Goal: Task Accomplishment & Management: Manage account settings

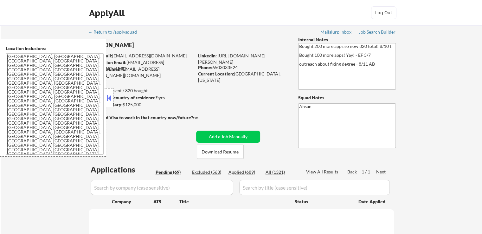
select select ""pending""
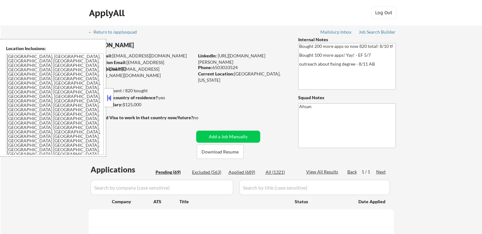
select select ""pending""
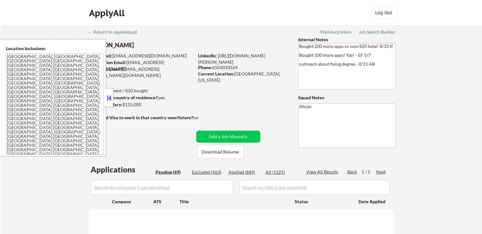
select select ""pending""
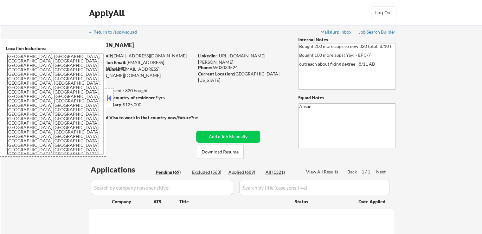
select select ""pending""
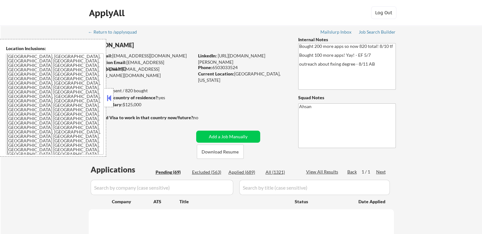
select select ""pending""
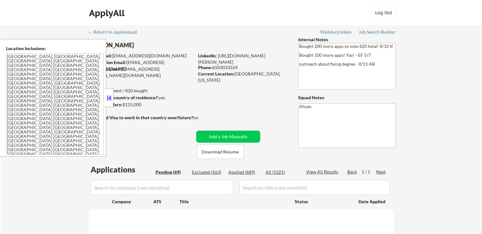
select select ""pending""
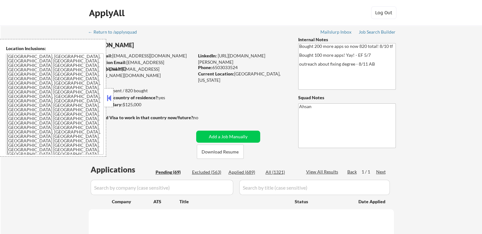
select select ""pending""
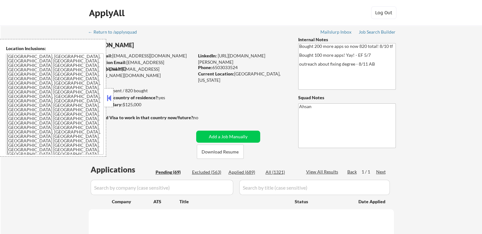
select select ""pending""
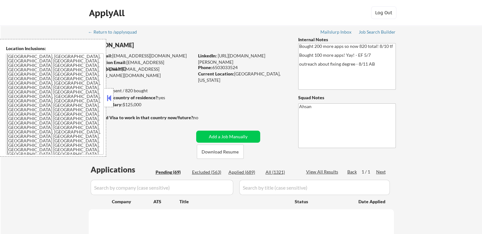
select select ""pending""
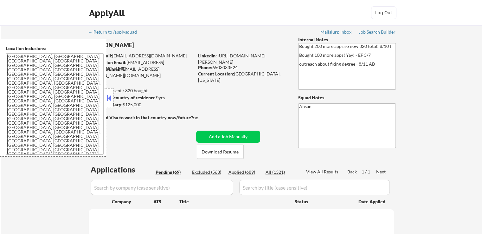
select select ""pending""
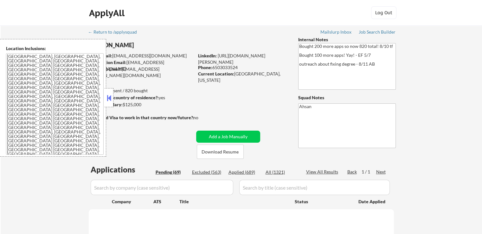
select select ""pending""
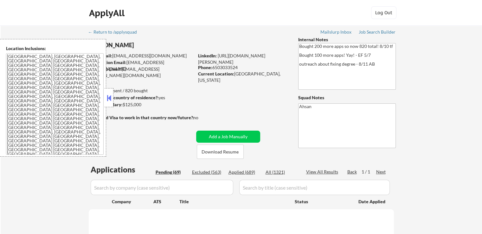
select select ""pending""
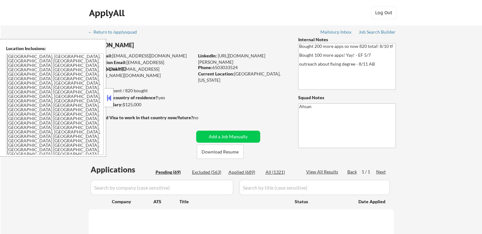
select select ""pending""
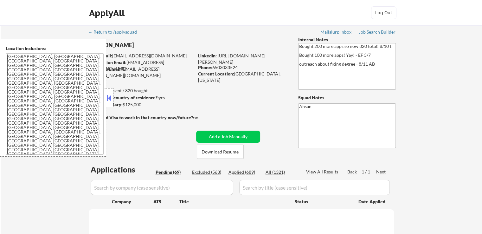
select select ""pending""
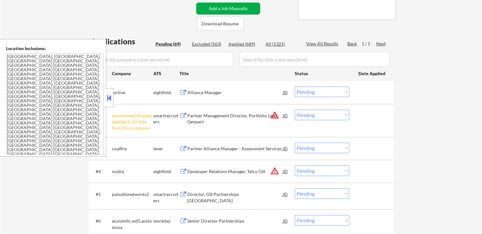
scroll to position [190, 0]
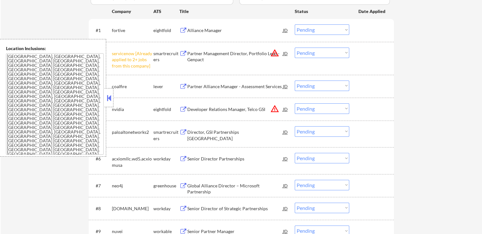
drag, startPoint x: 314, startPoint y: 52, endPoint x: 316, endPoint y: 56, distance: 4.3
click at [315, 52] on select "Choose an option... Pending Applied Excluded (Questions) Excluded (Expired) Exc…" at bounding box center [322, 53] width 55 height 10
click at [295, 48] on select "Choose an option... Pending Applied Excluded (Questions) Excluded (Expired) Exc…" at bounding box center [322, 53] width 55 height 10
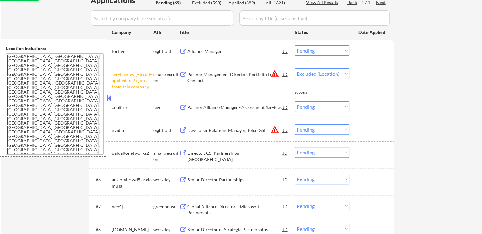
select select ""pending""
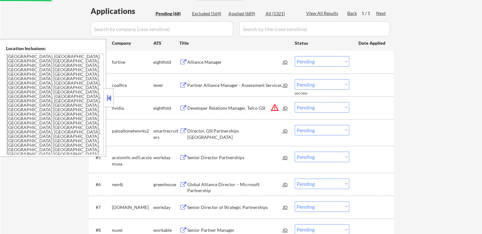
click at [208, 85] on div "Partner Alliance Manager - Assessment Services" at bounding box center [235, 85] width 96 height 6
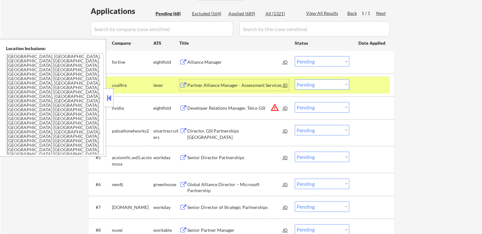
scroll to position [190, 0]
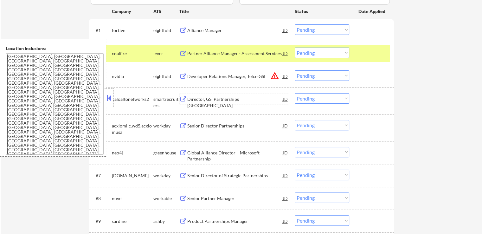
click at [194, 101] on div "Director, GSI Partnerships [GEOGRAPHIC_DATA]" at bounding box center [235, 102] width 96 height 12
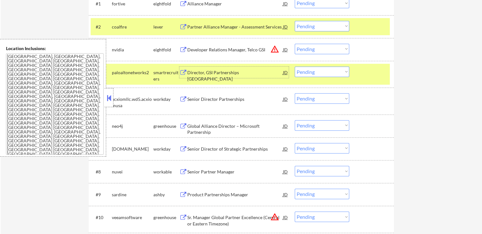
scroll to position [222, 0]
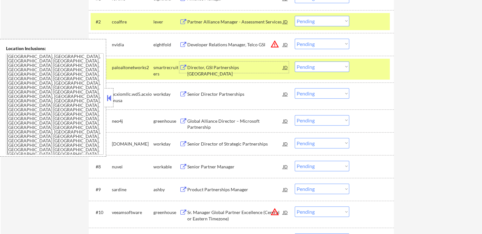
click at [323, 66] on select "Choose an option... Pending Applied Excluded (Questions) Excluded (Expired) Exc…" at bounding box center [322, 67] width 55 height 10
click at [295, 62] on select "Choose an option... Pending Applied Excluded (Questions) Excluded (Expired) Exc…" at bounding box center [322, 67] width 55 height 10
select select ""pending""
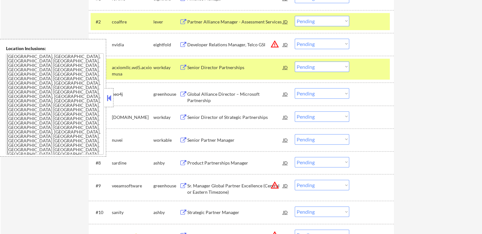
click at [316, 21] on select "Choose an option... Pending Applied Excluded (Questions) Excluded (Expired) Exc…" at bounding box center [322, 21] width 55 height 10
click at [295, 16] on select "Choose an option... Pending Applied Excluded (Questions) Excluded (Expired) Exc…" at bounding box center [322, 21] width 55 height 10
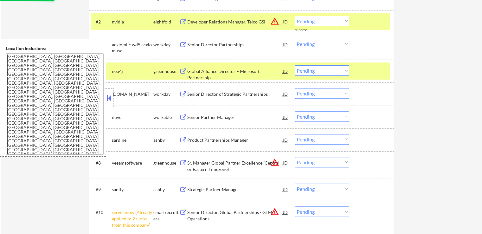
click at [322, 23] on select "Choose an option... Pending Applied Excluded (Questions) Excluded (Expired) Exc…" at bounding box center [322, 21] width 55 height 10
click at [295, 16] on select "Choose an option... Pending Applied Excluded (Questions) Excluded (Expired) Exc…" at bounding box center [322, 21] width 55 height 10
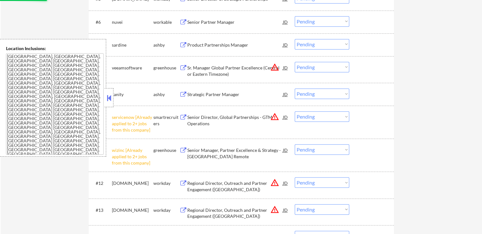
select select ""pending""
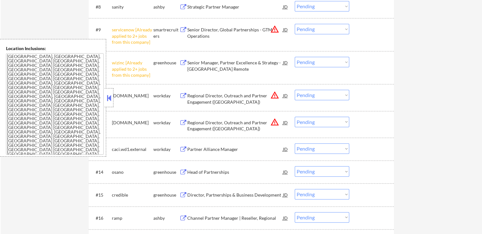
scroll to position [381, 0]
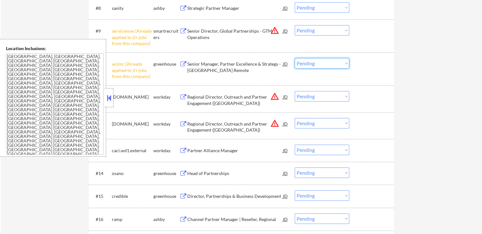
click at [314, 60] on select "Choose an option... Pending Applied Excluded (Questions) Excluded (Expired) Exc…" at bounding box center [322, 63] width 55 height 10
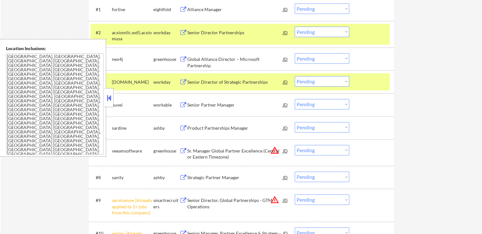
scroll to position [222, 0]
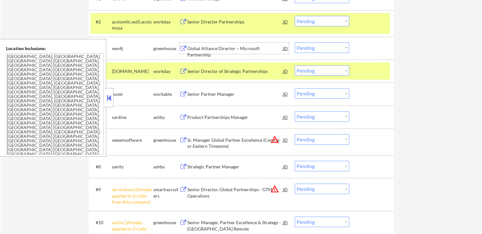
click at [257, 51] on div "Global Alliance Director – Microsoft Partnership" at bounding box center [235, 51] width 96 height 12
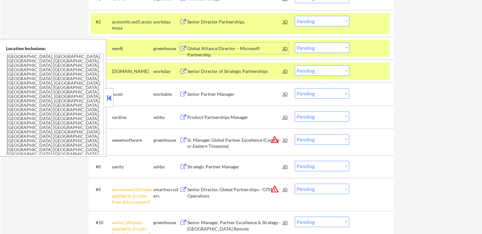
drag, startPoint x: 316, startPoint y: 46, endPoint x: 319, endPoint y: 52, distance: 7.1
click at [316, 46] on select "Choose an option... Pending Applied Excluded (Questions) Excluded (Expired) Exc…" at bounding box center [322, 48] width 55 height 10
click at [295, 43] on select "Choose an option... Pending Applied Excluded (Questions) Excluded (Expired) Exc…" at bounding box center [322, 48] width 55 height 10
click at [204, 98] on div "Senior Partner Manager" at bounding box center [235, 93] width 96 height 11
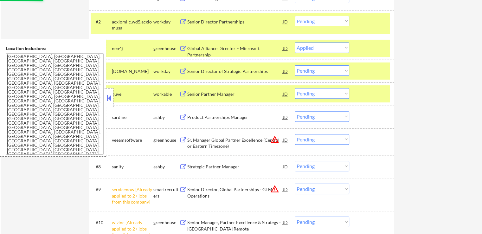
select select ""pending""
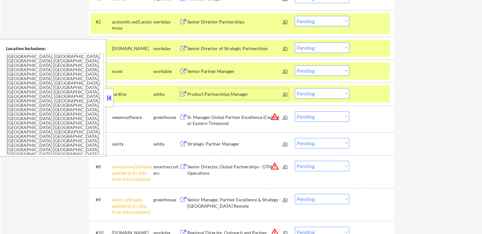
click at [213, 93] on div "Product Partnerships Manager" at bounding box center [235, 94] width 96 height 6
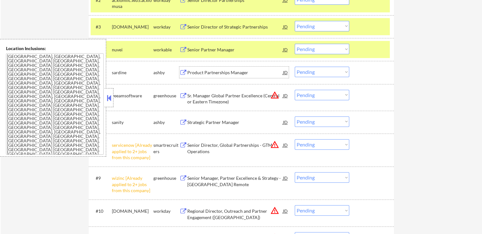
scroll to position [254, 0]
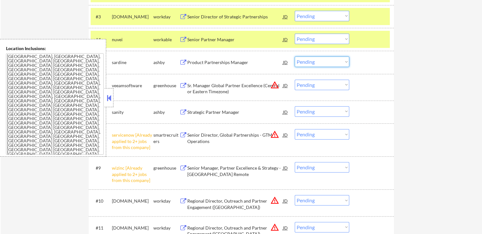
click at [320, 65] on select "Choose an option... Pending Applied Excluded (Questions) Excluded (Expired) Exc…" at bounding box center [322, 61] width 55 height 10
click at [295, 56] on select "Choose an option... Pending Applied Excluded (Questions) Excluded (Expired) Exc…" at bounding box center [322, 61] width 55 height 10
select select ""pending""
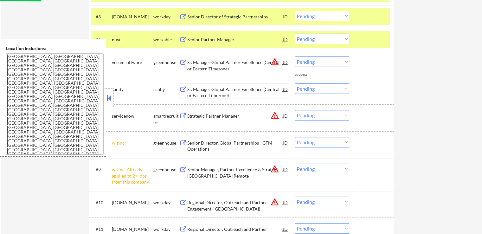
click at [211, 88] on div "Sr. Manager Global Partner Excellence (Central or Eastern Timezone)" at bounding box center [235, 92] width 96 height 12
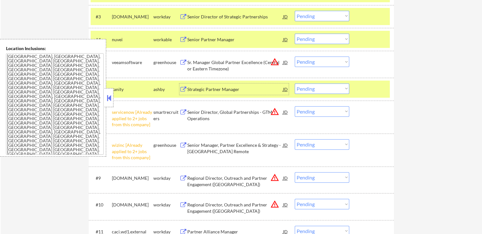
scroll to position [285, 0]
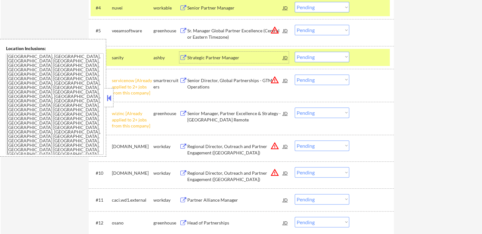
click at [310, 58] on select "Choose an option... Pending Applied Excluded (Questions) Excluded (Expired) Exc…" at bounding box center [322, 57] width 55 height 10
click at [295, 52] on select "Choose an option... Pending Applied Excluded (Questions) Excluded (Expired) Exc…" at bounding box center [322, 57] width 55 height 10
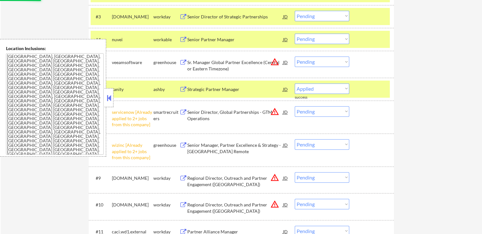
select select ""pending""
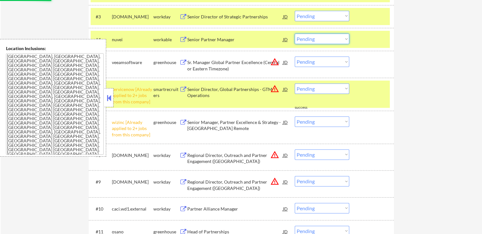
click at [324, 41] on select "Choose an option... Pending Applied Excluded (Questions) Excluded (Expired) Exc…" at bounding box center [322, 39] width 55 height 10
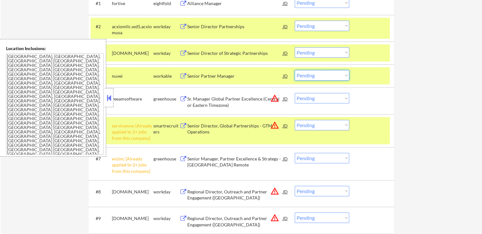
scroll to position [285, 0]
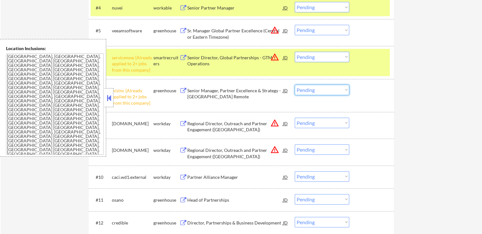
click at [319, 89] on select "Choose an option... Pending Applied Excluded (Questions) Excluded (Expired) Exc…" at bounding box center [322, 90] width 55 height 10
click at [295, 85] on select "Choose an option... Pending Applied Excluded (Questions) Excluded (Expired) Exc…" at bounding box center [322, 90] width 55 height 10
click at [325, 57] on select "Choose an option... Pending Applied Excluded (Questions) Excluded (Expired) Exc…" at bounding box center [322, 57] width 55 height 10
select select ""pending""
click at [295, 52] on select "Choose an option... Pending Applied Excluded (Questions) Excluded (Expired) Exc…" at bounding box center [322, 57] width 55 height 10
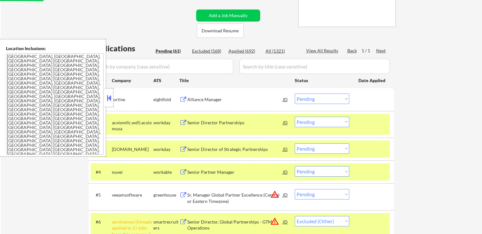
scroll to position [63, 0]
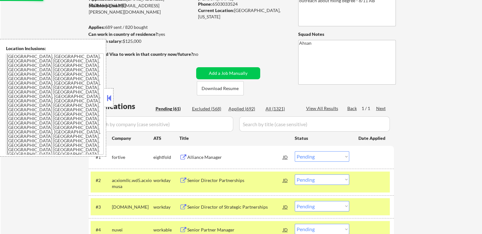
select select ""pending""
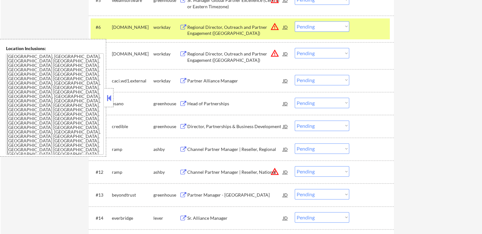
scroll to position [317, 0]
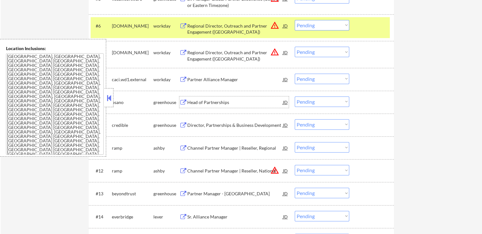
click at [193, 102] on div "Head of Partnerships" at bounding box center [235, 102] width 96 height 6
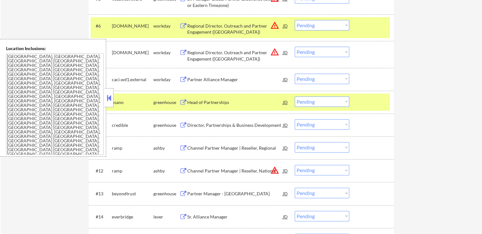
click at [187, 122] on button at bounding box center [184, 125] width 8 height 6
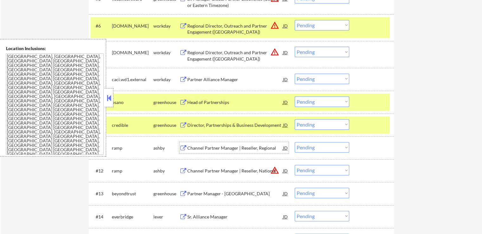
click at [190, 148] on div "Channel Partner Manager | Reseller, Regional" at bounding box center [235, 148] width 96 height 6
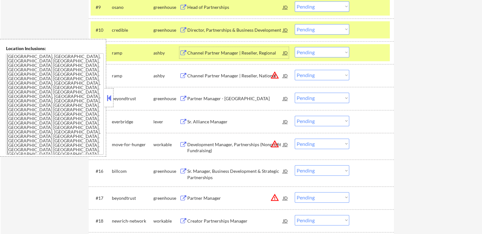
scroll to position [381, 0]
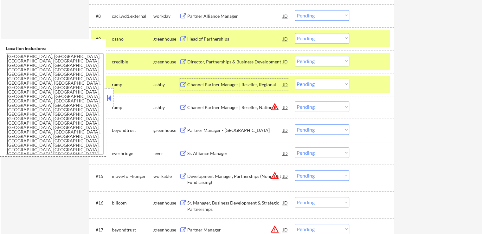
drag, startPoint x: 318, startPoint y: 36, endPoint x: 320, endPoint y: 39, distance: 3.4
click at [318, 36] on select "Choose an option... Pending Applied Excluded (Questions) Excluded (Expired) Exc…" at bounding box center [322, 38] width 55 height 10
click at [295, 33] on select "Choose an option... Pending Applied Excluded (Questions) Excluded (Expired) Exc…" at bounding box center [322, 38] width 55 height 10
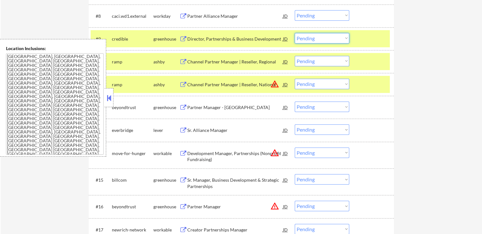
drag, startPoint x: 313, startPoint y: 38, endPoint x: 316, endPoint y: 41, distance: 3.8
click at [314, 38] on select "Choose an option... Pending Applied Excluded (Questions) Excluded (Expired) Exc…" at bounding box center [322, 38] width 55 height 10
click at [295, 33] on select "Choose an option... Pending Applied Excluded (Questions) Excluded (Expired) Exc…" at bounding box center [322, 38] width 55 height 10
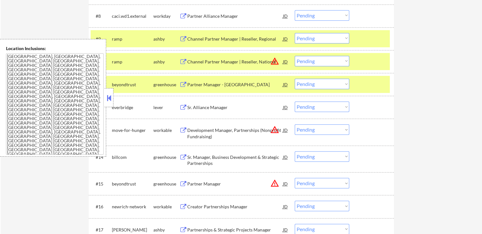
click at [319, 38] on select "Choose an option... Pending Applied Excluded (Questions) Excluded (Expired) Exc…" at bounding box center [322, 38] width 55 height 10
click at [295, 33] on select "Choose an option... Pending Applied Excluded (Questions) Excluded (Expired) Exc…" at bounding box center [322, 38] width 55 height 10
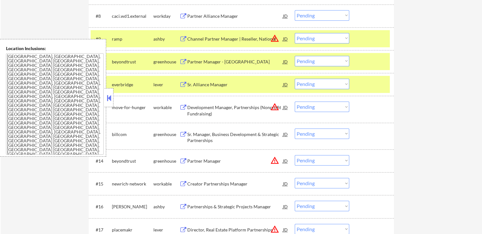
click at [322, 42] on select "Choose an option... Pending Applied Excluded (Questions) Excluded (Expired) Exc…" at bounding box center [322, 38] width 55 height 10
click at [295, 33] on select "Choose an option... Pending Applied Excluded (Questions) Excluded (Expired) Exc…" at bounding box center [322, 38] width 55 height 10
click at [203, 62] on div "Partner Manager - [GEOGRAPHIC_DATA]" at bounding box center [235, 62] width 96 height 6
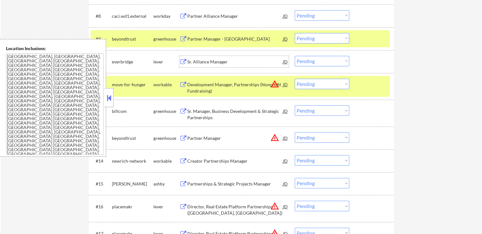
drag, startPoint x: 304, startPoint y: 40, endPoint x: 309, endPoint y: 42, distance: 4.3
click at [305, 40] on select "Choose an option... Pending Applied Excluded (Questions) Excluded (Expired) Exc…" at bounding box center [322, 38] width 55 height 10
click at [295, 33] on select "Choose an option... Pending Applied Excluded (Questions) Excluded (Expired) Exc…" at bounding box center [322, 38] width 55 height 10
click at [192, 61] on div "Sr. Alliance Manager" at bounding box center [235, 62] width 96 height 6
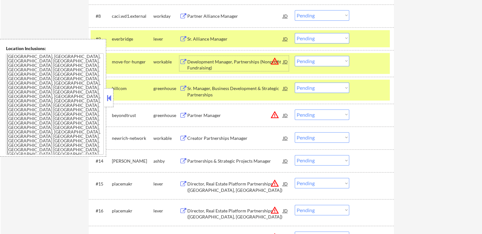
click at [324, 39] on select "Choose an option... Pending Applied Excluded (Questions) Excluded (Expired) Exc…" at bounding box center [322, 38] width 55 height 10
click at [295, 33] on select "Choose an option... Pending Applied Excluded (Questions) Excluded (Expired) Exc…" at bounding box center [322, 38] width 55 height 10
select select ""pending""
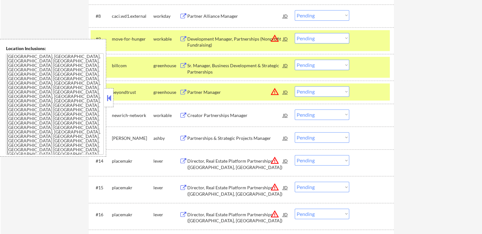
click at [110, 94] on button at bounding box center [109, 98] width 7 height 10
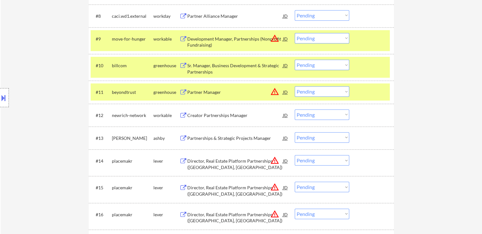
click at [182, 115] on button at bounding box center [184, 116] width 8 height 6
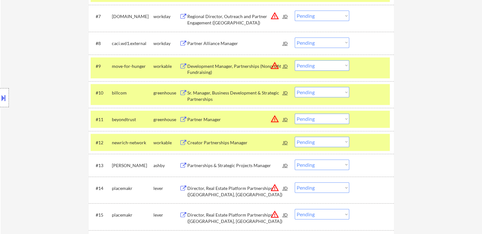
scroll to position [412, 0]
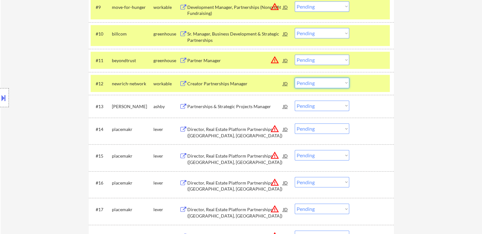
click at [320, 85] on select "Choose an option... Pending Applied Excluded (Questions) Excluded (Expired) Exc…" at bounding box center [322, 83] width 55 height 10
click at [295, 78] on select "Choose an option... Pending Applied Excluded (Questions) Excluded (Expired) Exc…" at bounding box center [322, 83] width 55 height 10
click at [191, 104] on div "Partnerships & Strategic Projects Manager" at bounding box center [235, 106] width 96 height 6
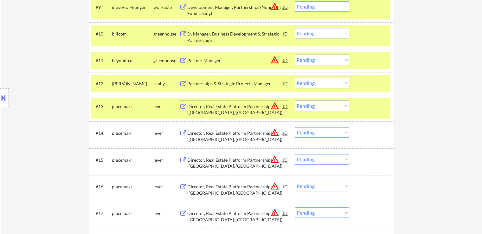
click at [320, 82] on select "Choose an option... Pending Applied Excluded (Questions) Excluded (Expired) Exc…" at bounding box center [322, 83] width 55 height 10
click at [295, 78] on select "Choose an option... Pending Applied Excluded (Questions) Excluded (Expired) Exc…" at bounding box center [322, 83] width 55 height 10
select select ""pending""
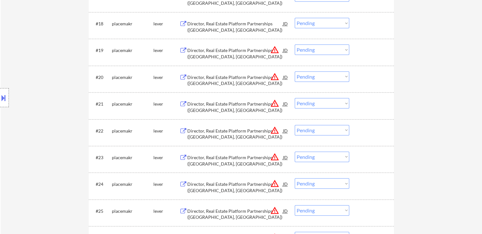
scroll to position [634, 0]
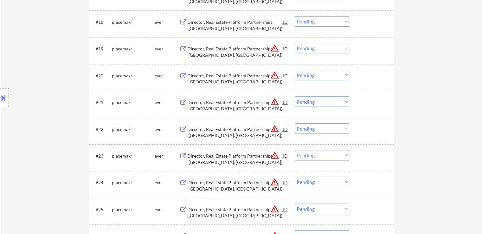
click at [197, 29] on div "Director, Real Estate Platform Partnerships ([GEOGRAPHIC_DATA], [GEOGRAPHIC_DAT…" at bounding box center [235, 25] width 96 height 12
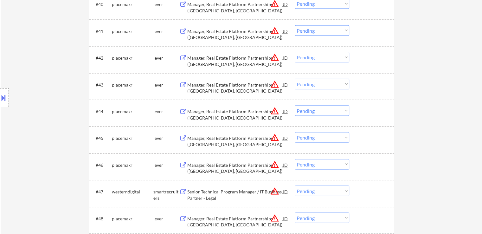
scroll to position [1174, 0]
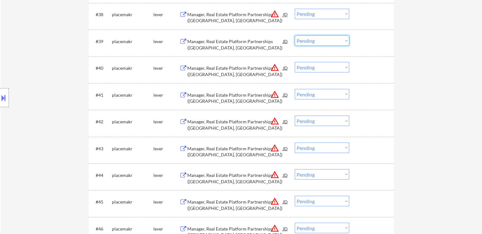
click at [315, 42] on select "Choose an option... Pending Applied Excluded (Questions) Excluded (Expired) Exc…" at bounding box center [322, 40] width 55 height 10
click at [295, 35] on select "Choose an option... Pending Applied Excluded (Questions) Excluded (Expired) Exc…" at bounding box center [322, 40] width 55 height 10
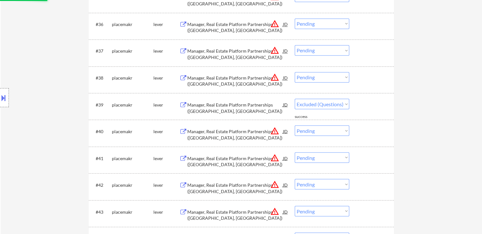
select select ""pending""
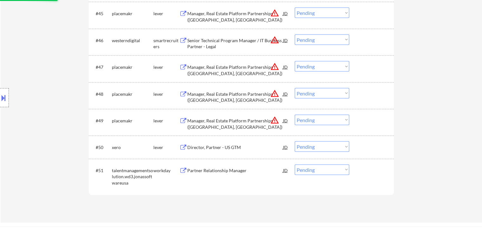
scroll to position [1396, 0]
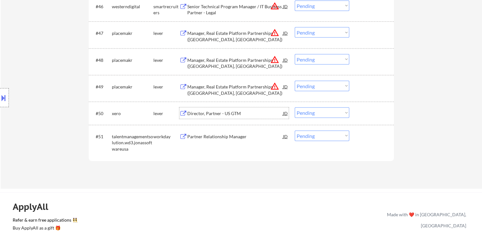
click at [206, 116] on div "Director, Partner - US GTM" at bounding box center [235, 113] width 96 height 6
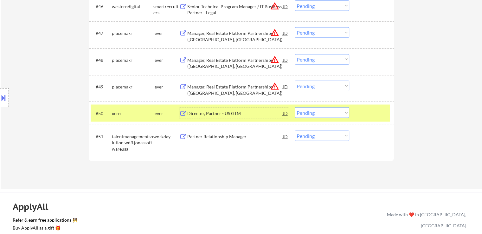
drag, startPoint x: 316, startPoint y: 113, endPoint x: 316, endPoint y: 117, distance: 4.1
click at [316, 113] on select "Choose an option... Pending Applied Excluded (Questions) Excluded (Expired) Exc…" at bounding box center [322, 113] width 55 height 10
click at [295, 108] on select "Choose an option... Pending Applied Excluded (Questions) Excluded (Expired) Exc…" at bounding box center [322, 113] width 55 height 10
select select ""pending""
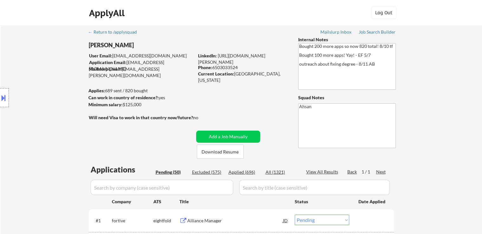
scroll to position [32, 0]
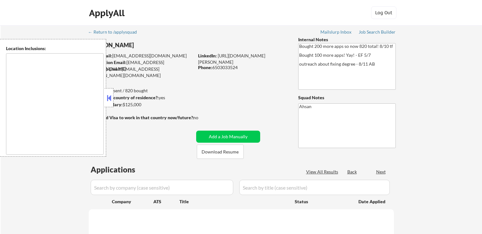
scroll to position [57, 0]
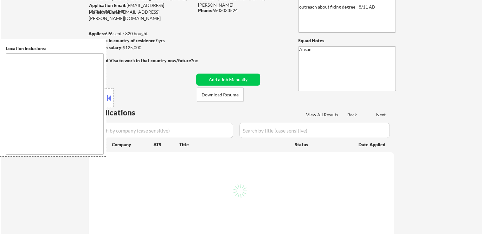
type textarea "[GEOGRAPHIC_DATA], [GEOGRAPHIC_DATA], [GEOGRAPHIC_DATA] [GEOGRAPHIC_DATA], [GEO…"
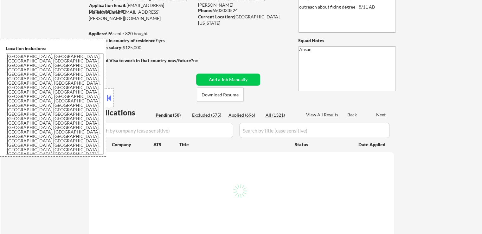
select select ""pending""
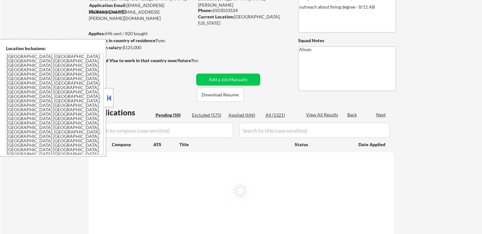
select select ""pending""
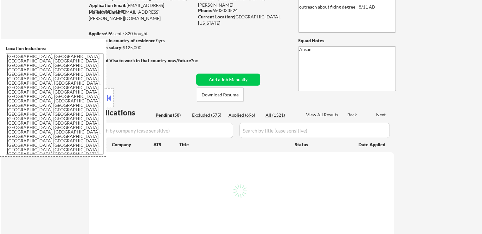
select select ""pending""
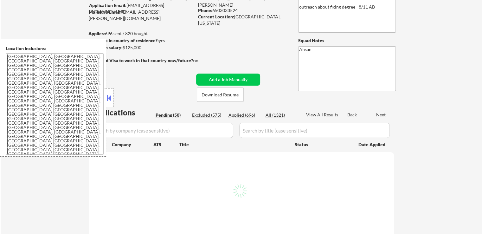
select select ""pending""
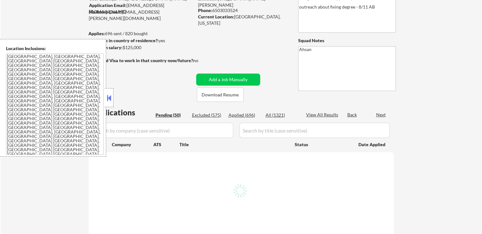
select select ""pending""
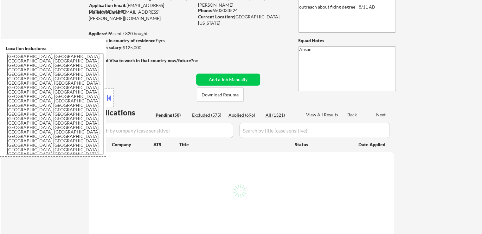
select select ""pending""
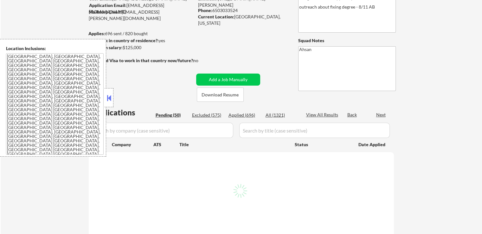
select select ""pending""
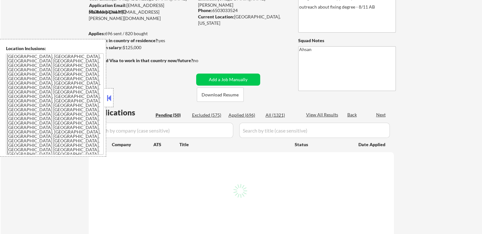
select select ""pending""
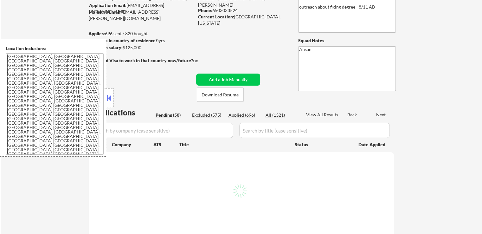
select select ""pending""
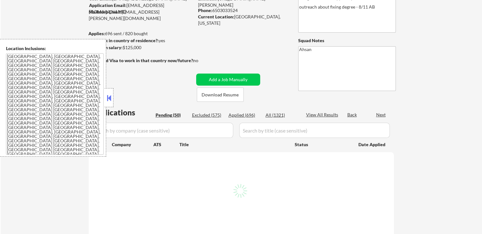
select select ""pending""
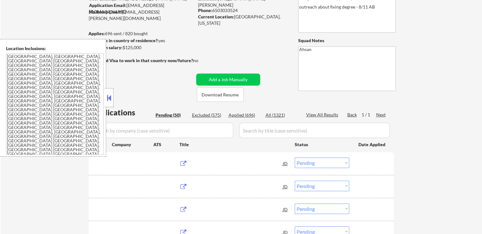
scroll to position [32, 0]
